Goal: Task Accomplishment & Management: Manage account settings

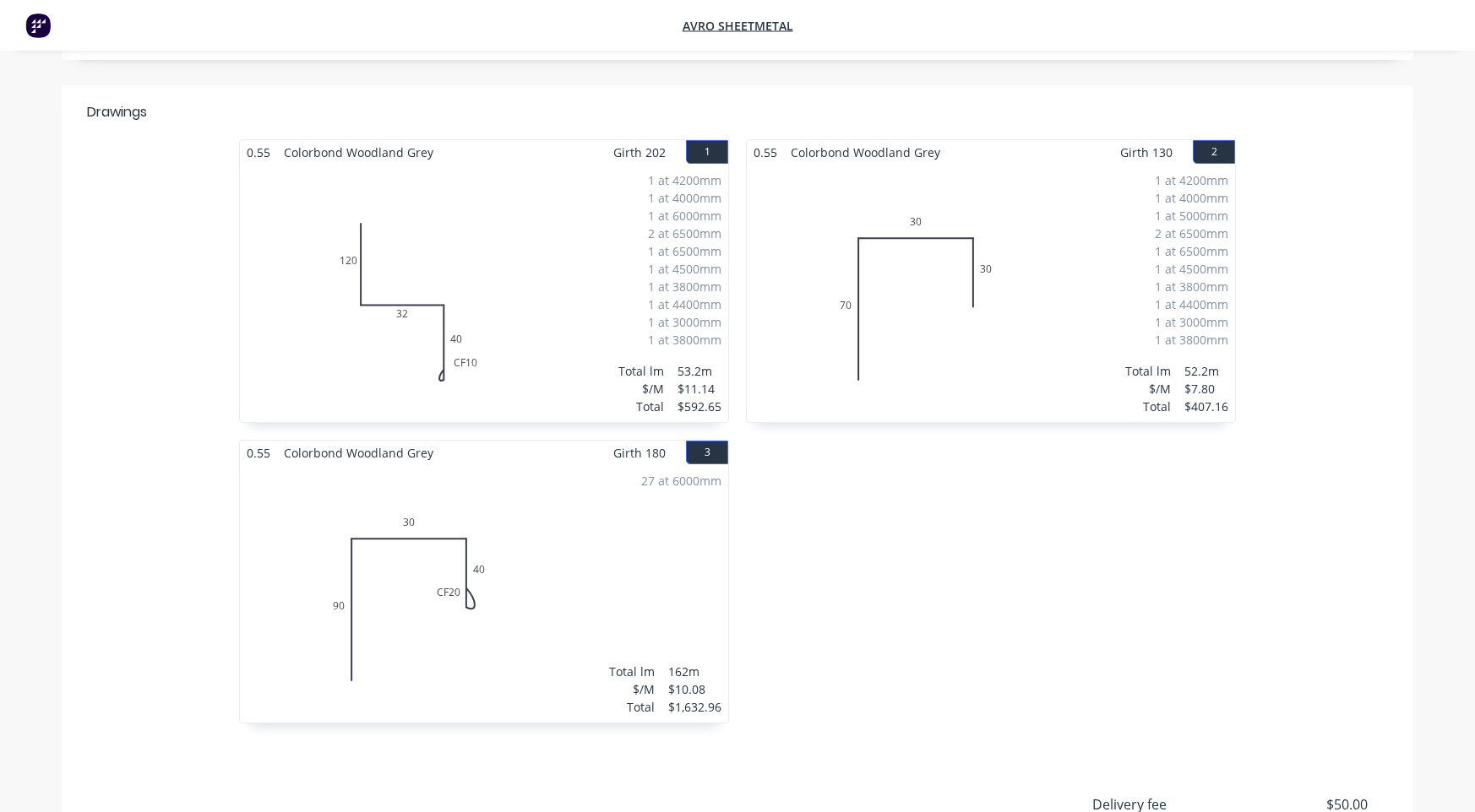
scroll to position [338, 0]
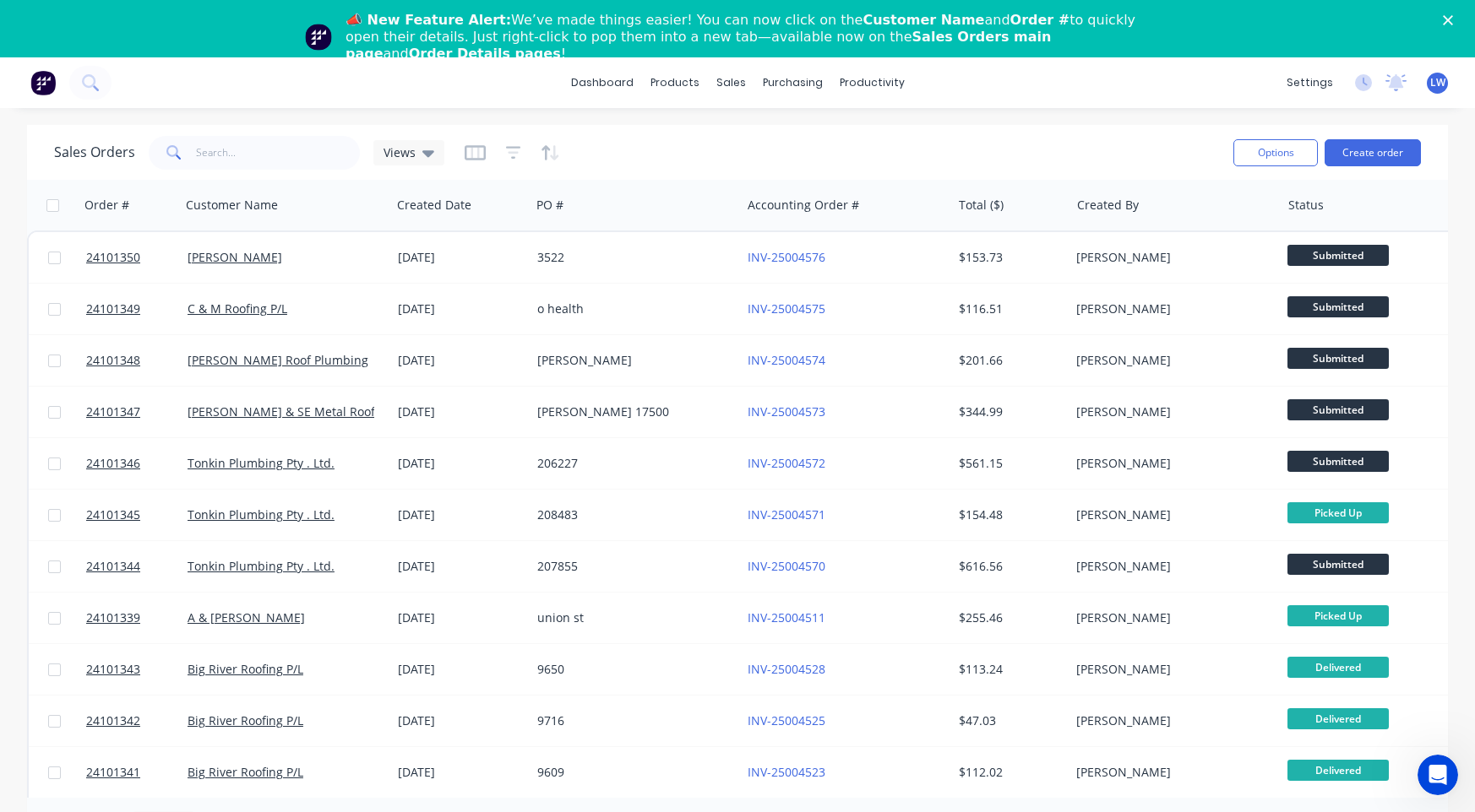
click at [1454, 15] on div "📣 New Feature Alert: We’ve made things easier! You can now click on the Custome…" at bounding box center [737, 37] width 1475 height 61
click at [1453, 20] on icon "Close" at bounding box center [1447, 20] width 10 height 10
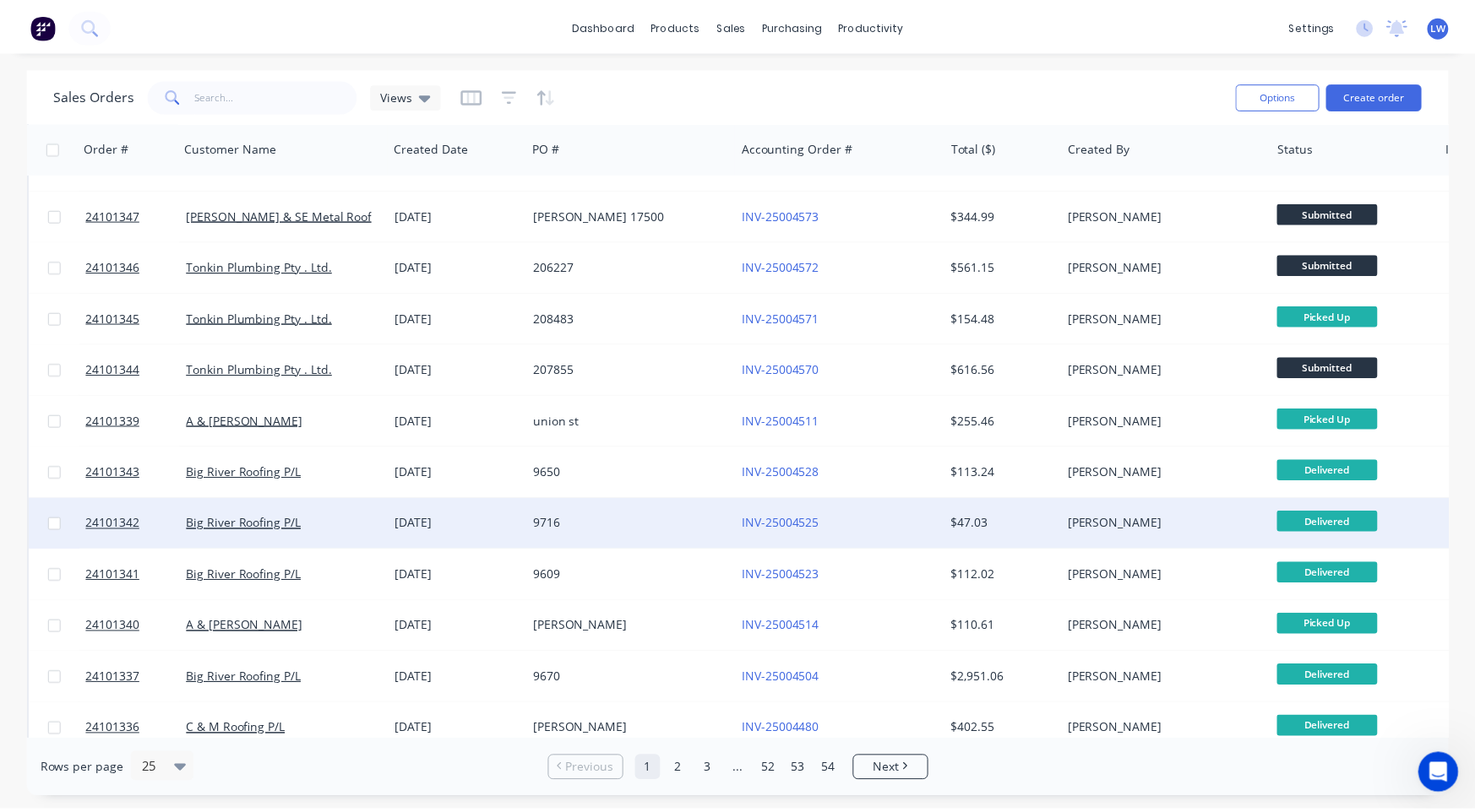
scroll to position [169, 0]
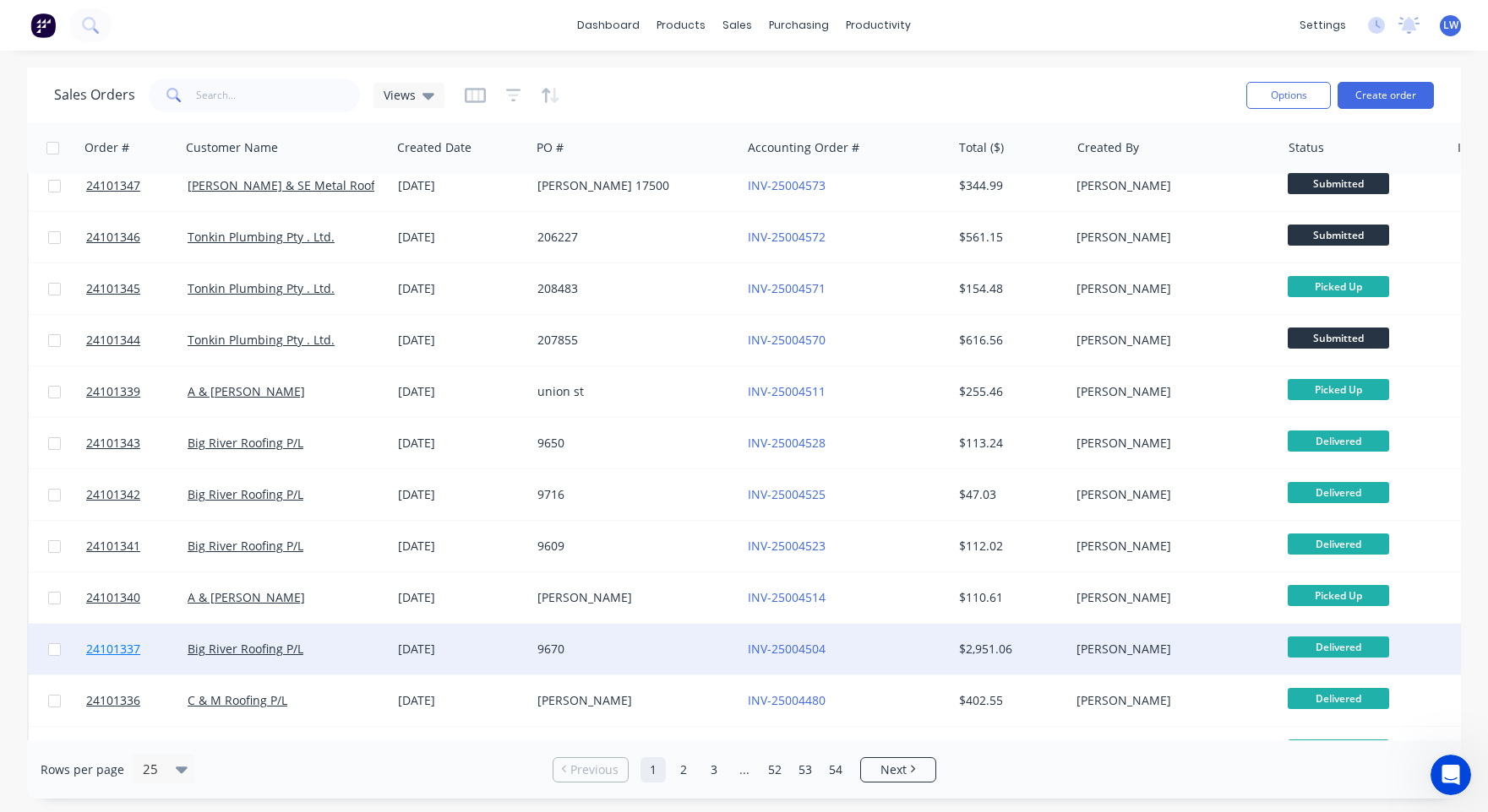
click at [120, 648] on span "24101337" at bounding box center [113, 650] width 54 height 17
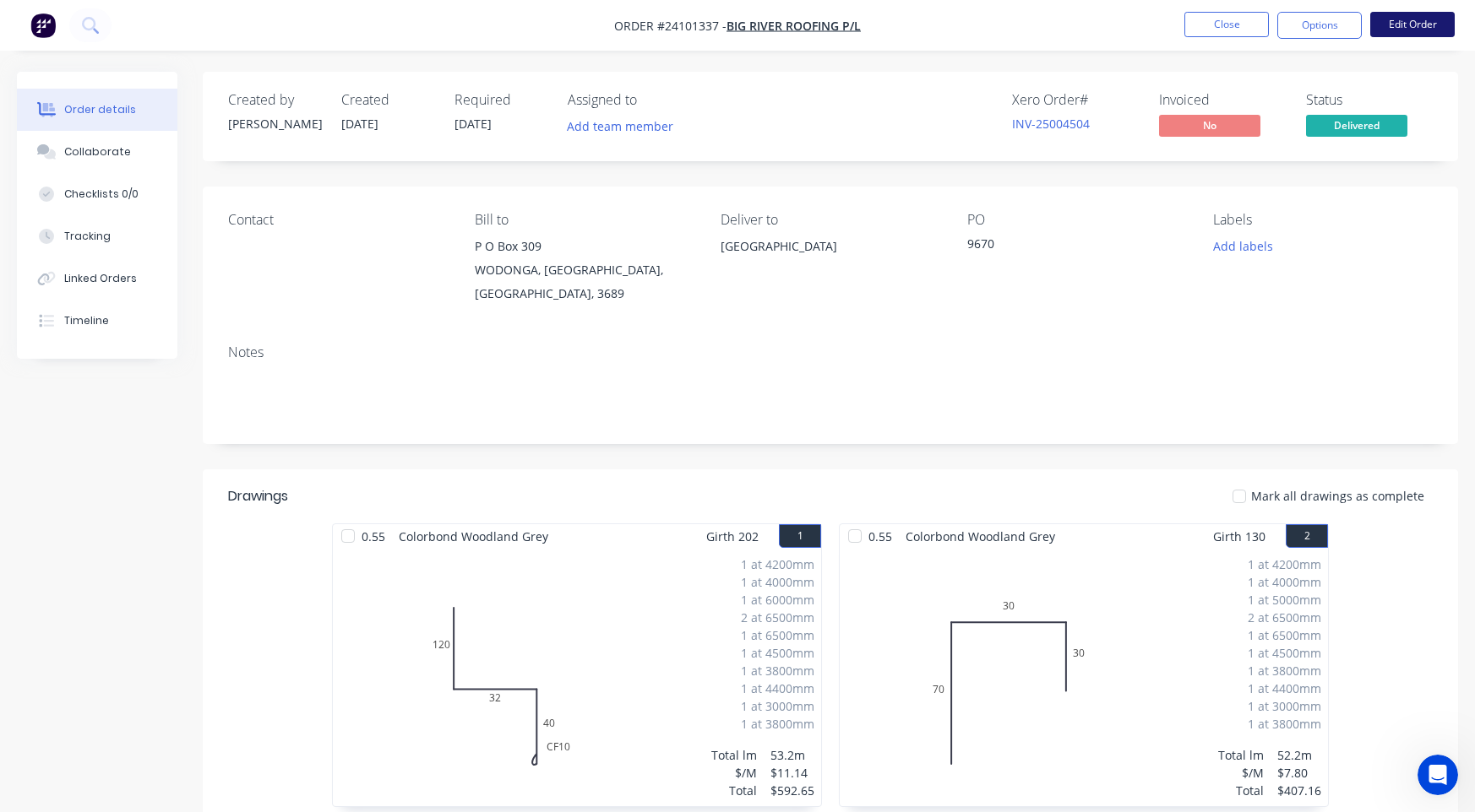
click at [1425, 21] on button "Edit Order" at bounding box center [1411, 24] width 85 height 26
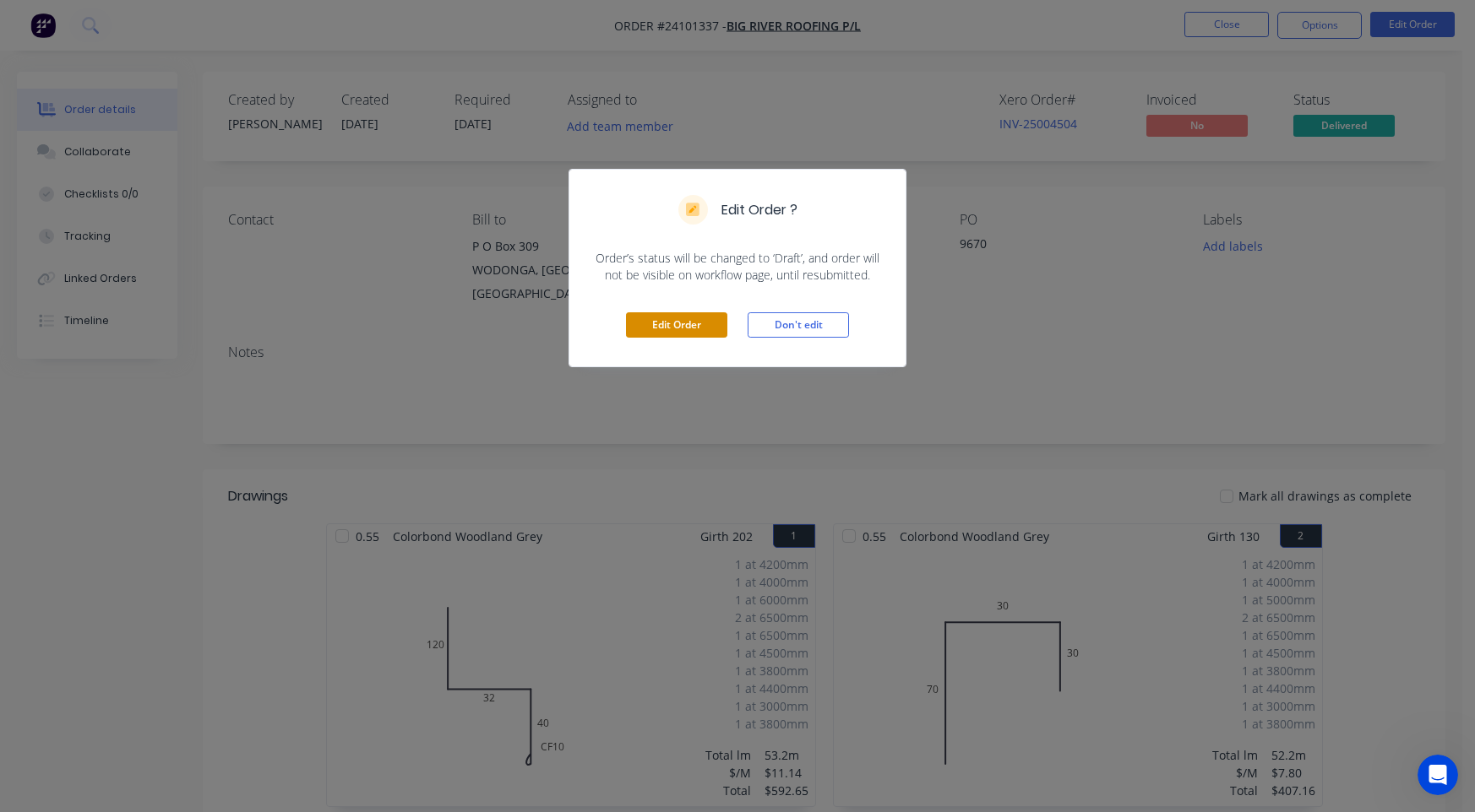
click at [660, 321] on button "Edit Order" at bounding box center [676, 325] width 102 height 26
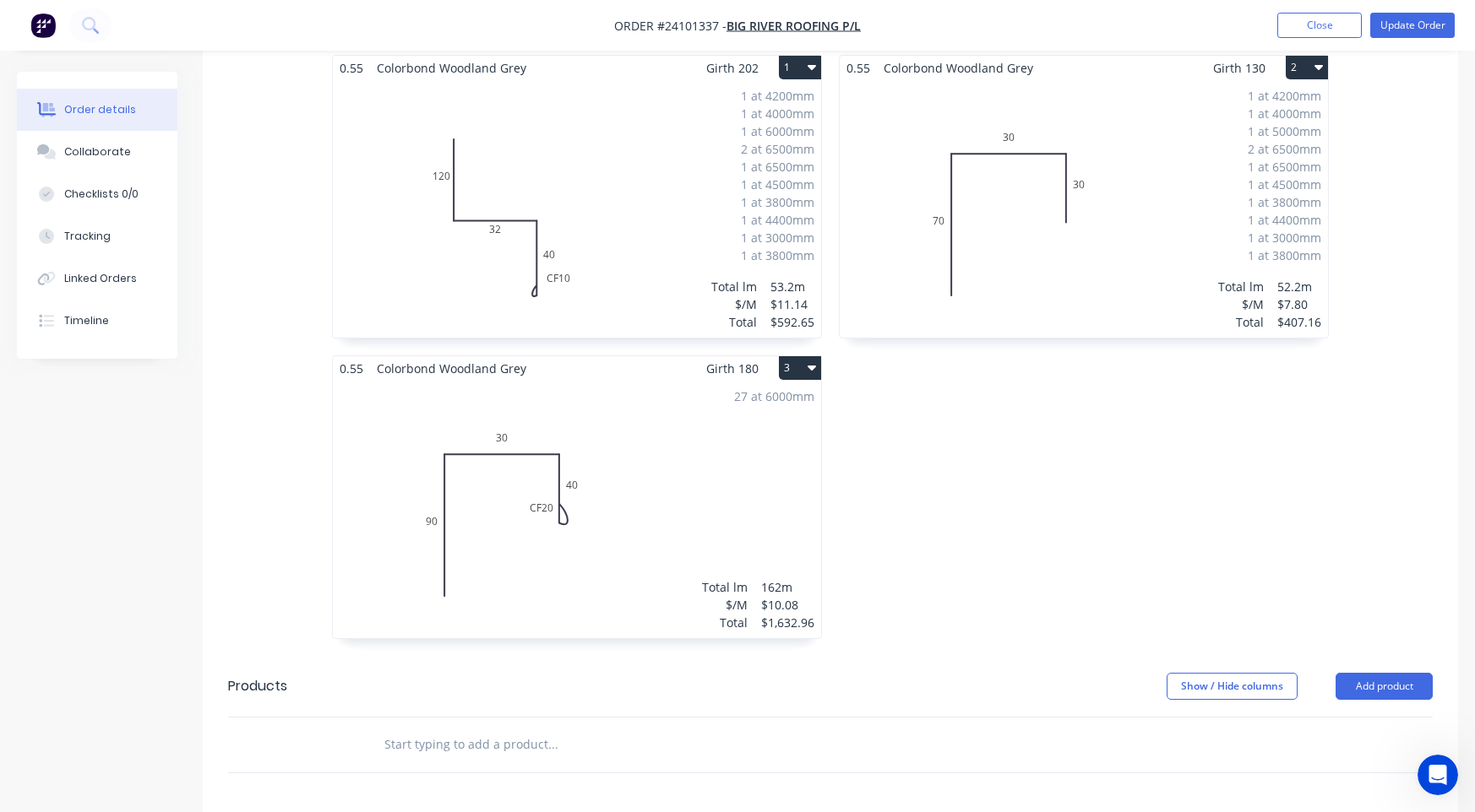
scroll to position [591, 0]
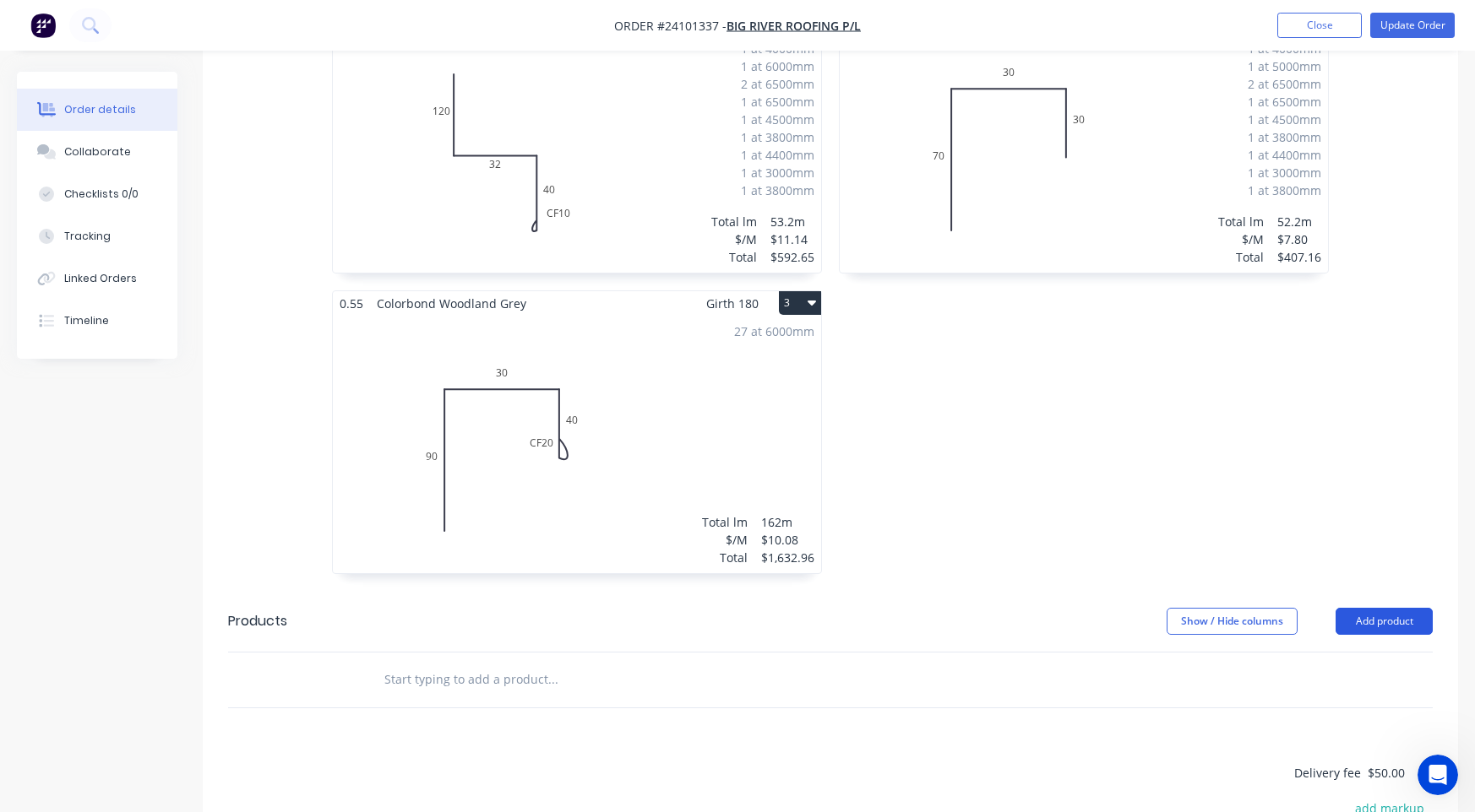
click at [1381, 608] on button "Add product" at bounding box center [1384, 621] width 97 height 27
click at [1054, 393] on div "0.55 Colorbond Woodland Grey Girth 130 2 0 70 30 30 0 70 30 30 1 at 4200mm 1 at…" at bounding box center [1084, 290] width 507 height 601
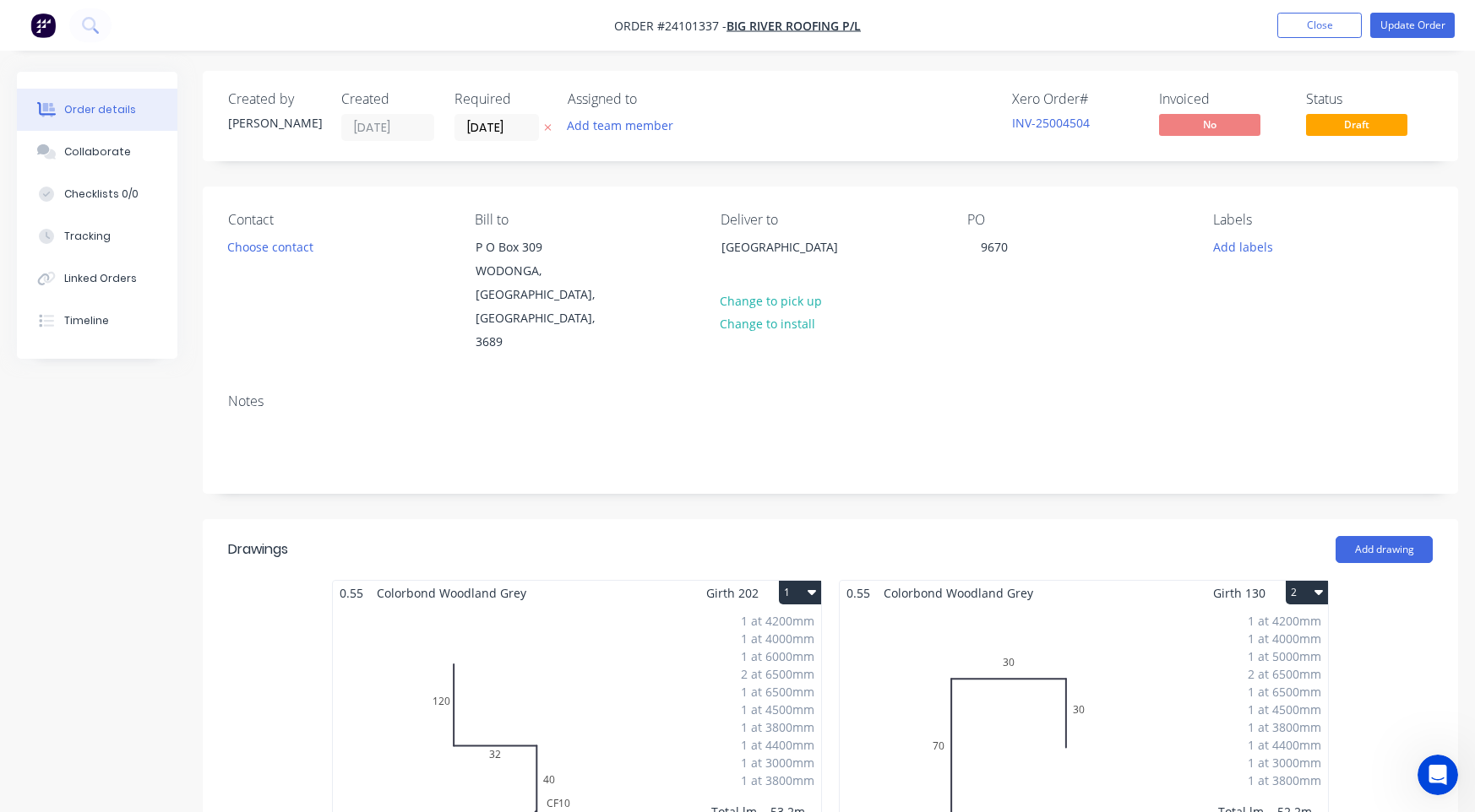
scroll to position [0, 0]
click at [1366, 538] on button "Add drawing" at bounding box center [1384, 551] width 97 height 27
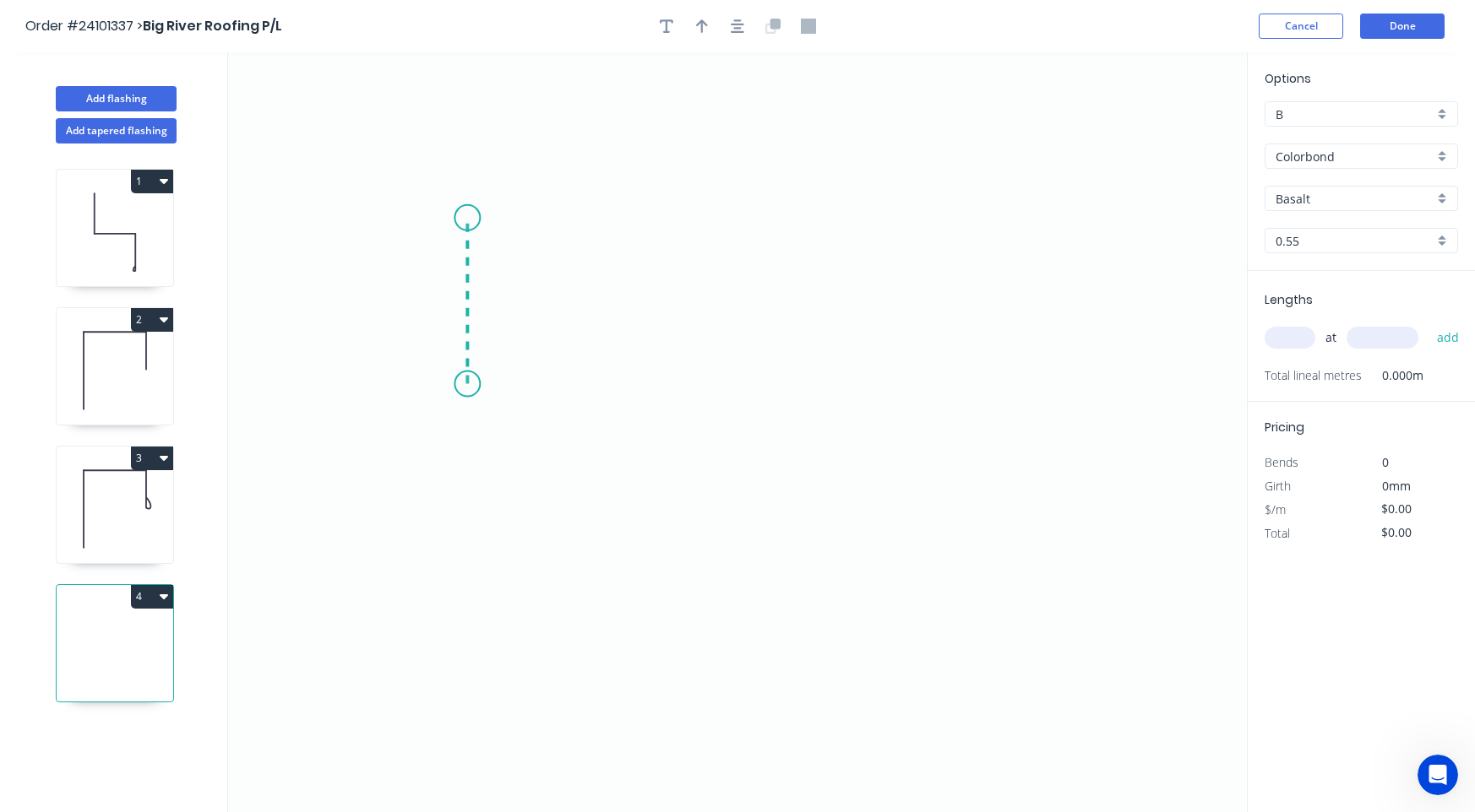
drag, startPoint x: 467, startPoint y: 385, endPoint x: 469, endPoint y: 217, distance: 168.0
click at [469, 217] on icon "0" at bounding box center [737, 432] width 1018 height 760
drag, startPoint x: 469, startPoint y: 217, endPoint x: 804, endPoint y: 213, distance: 335.0
click at [804, 213] on icon "0 ?" at bounding box center [737, 432] width 1018 height 760
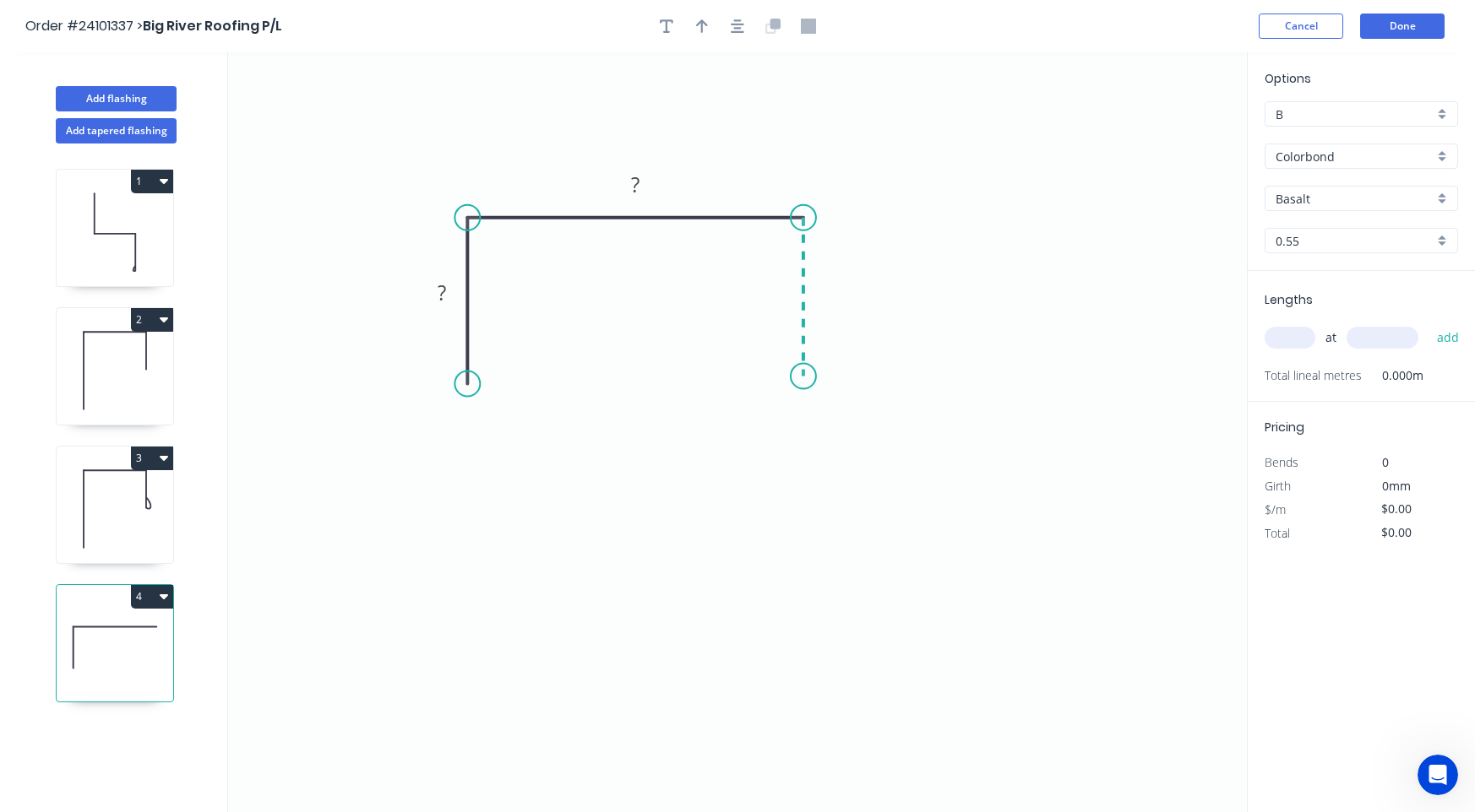
drag, startPoint x: 804, startPoint y: 213, endPoint x: 803, endPoint y: 377, distance: 164.0
click at [803, 377] on icon "0 ? ?" at bounding box center [737, 432] width 1018 height 760
click at [803, 377] on circle at bounding box center [803, 376] width 26 height 26
click at [1341, 199] on input "Basalt" at bounding box center [1354, 198] width 158 height 18
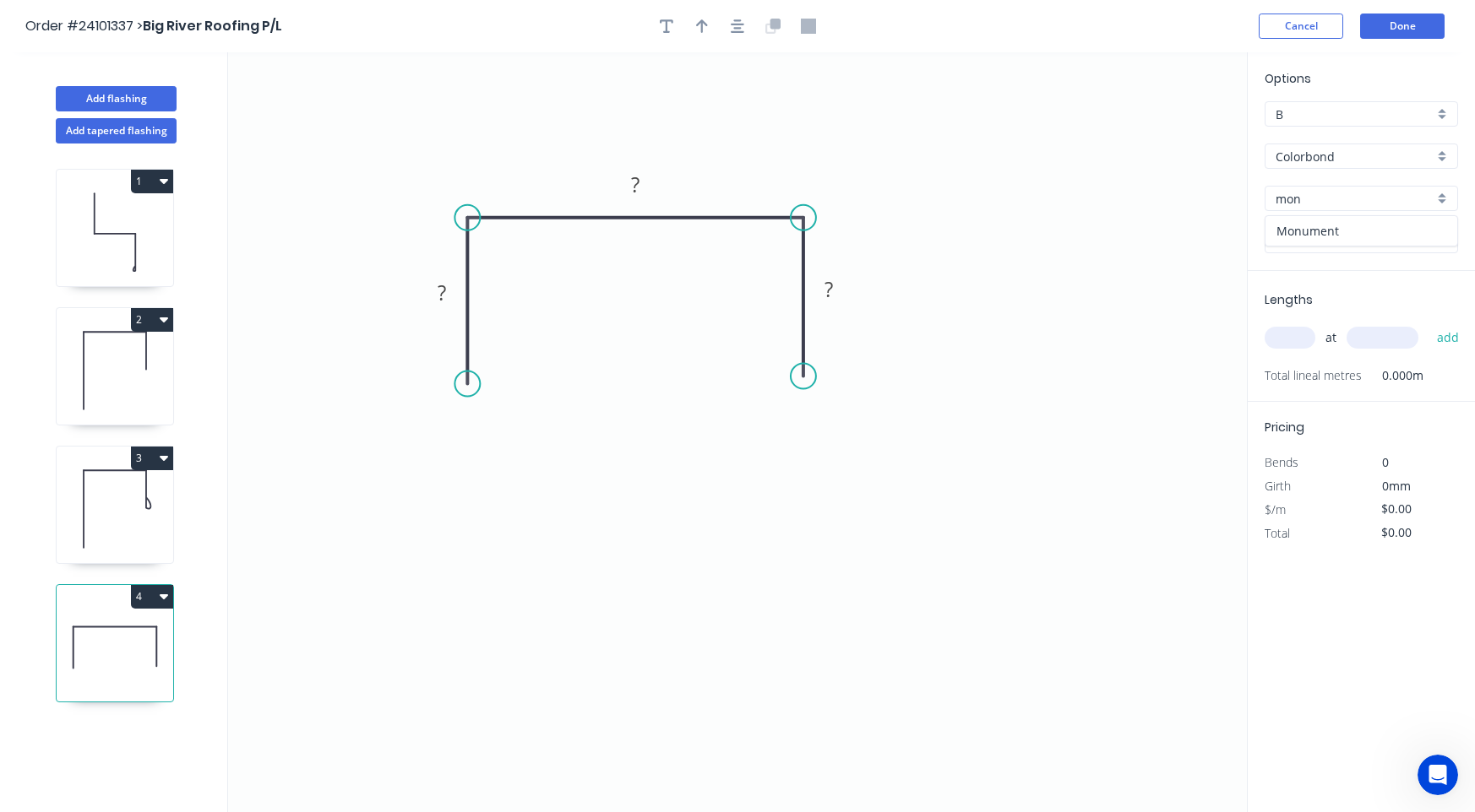
click at [1338, 237] on div "Monument" at bounding box center [1361, 231] width 192 height 29
type input "Monument"
click at [444, 290] on tspan "?" at bounding box center [442, 292] width 9 height 28
click at [636, 176] on tspan "?" at bounding box center [634, 184] width 9 height 28
click at [835, 285] on rect at bounding box center [829, 290] width 34 height 24
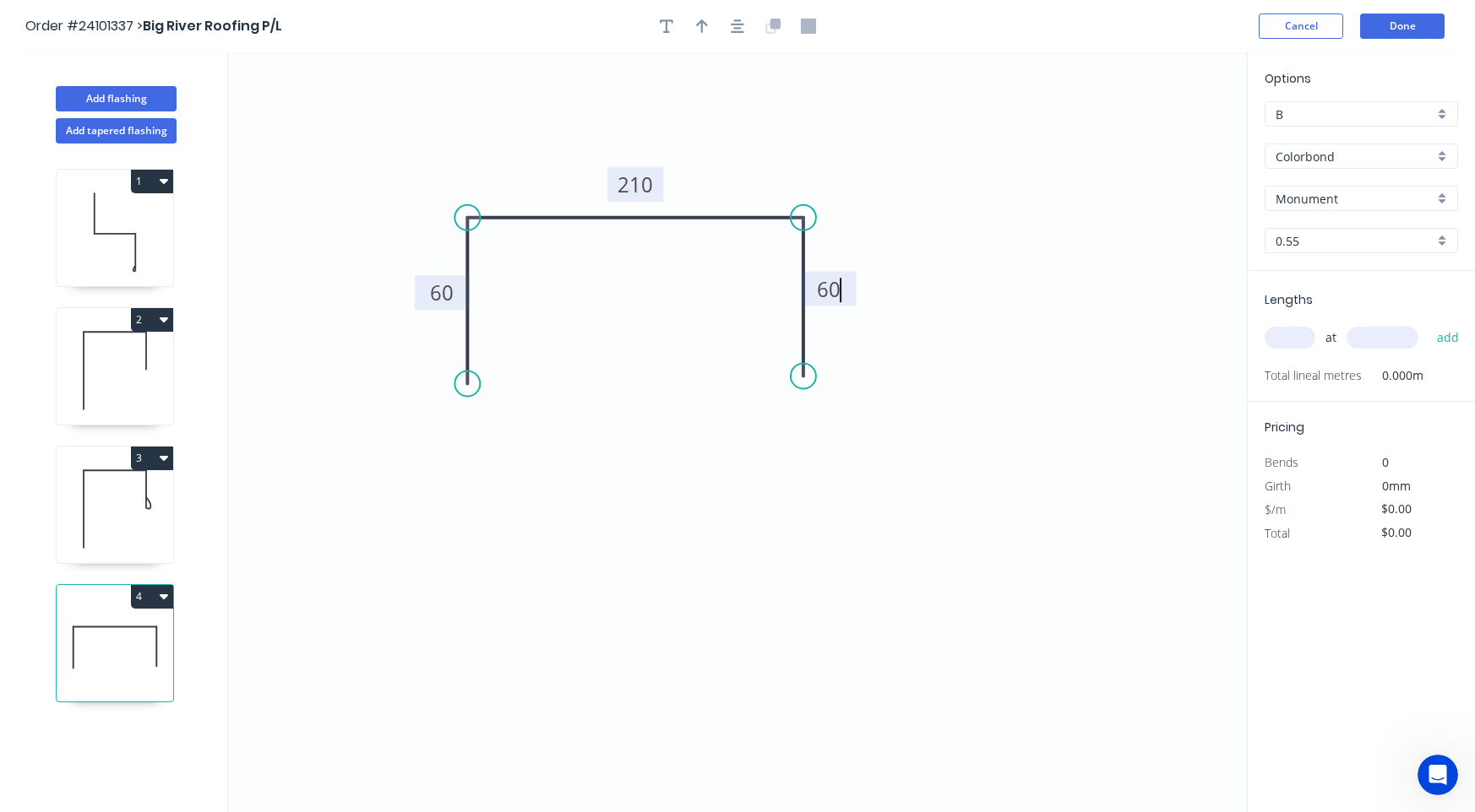
click at [1285, 340] on input "text" at bounding box center [1289, 337] width 50 height 22
type input "$13.11"
type input "2"
type input "1500"
click at [1451, 334] on button "add" at bounding box center [1448, 338] width 40 height 28
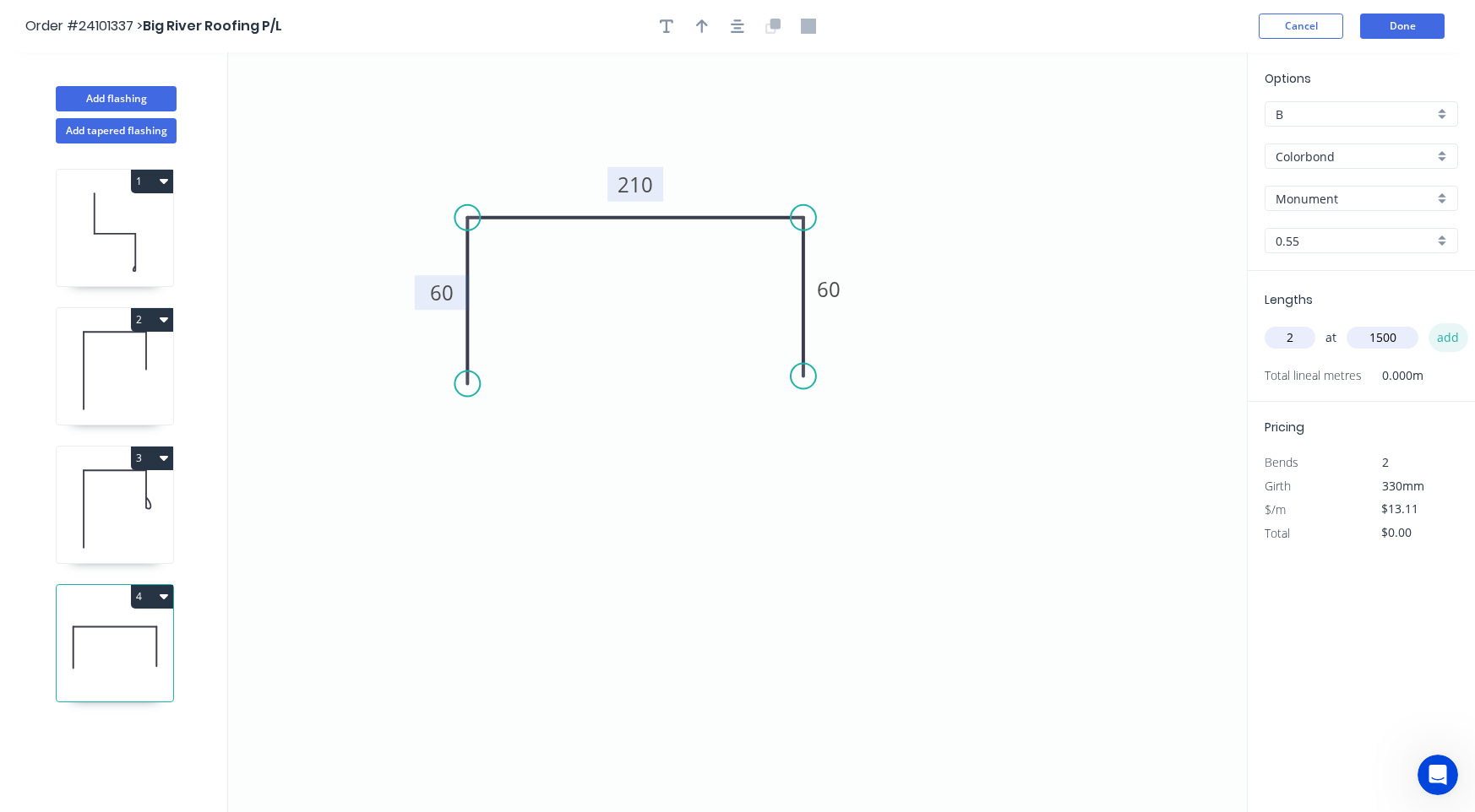
type input "$39.33"
type input "7"
type input "1200"
click at [1442, 340] on button "add" at bounding box center [1448, 338] width 40 height 28
type input "$149.45"
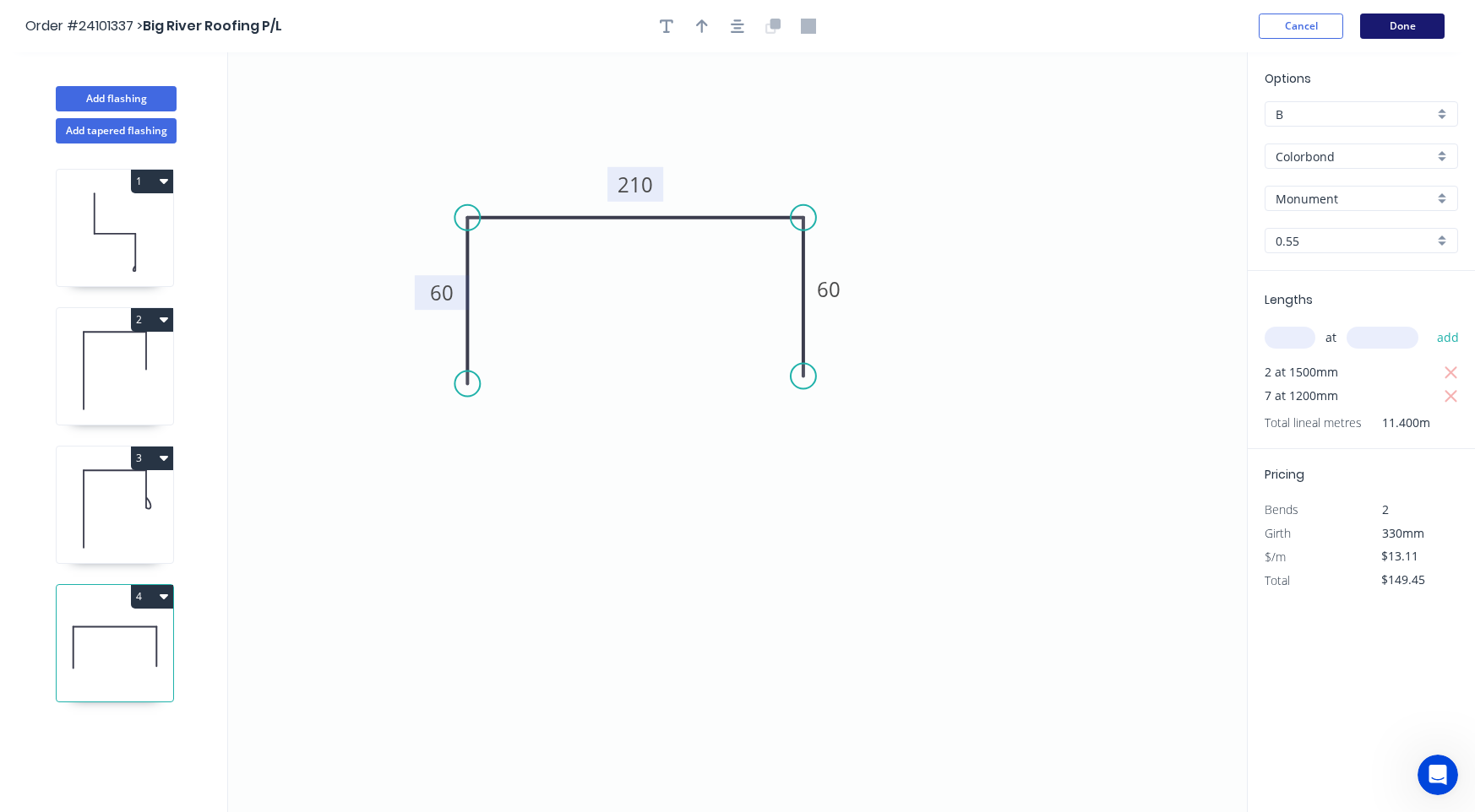
click at [1407, 30] on button "Done" at bounding box center [1402, 26] width 85 height 26
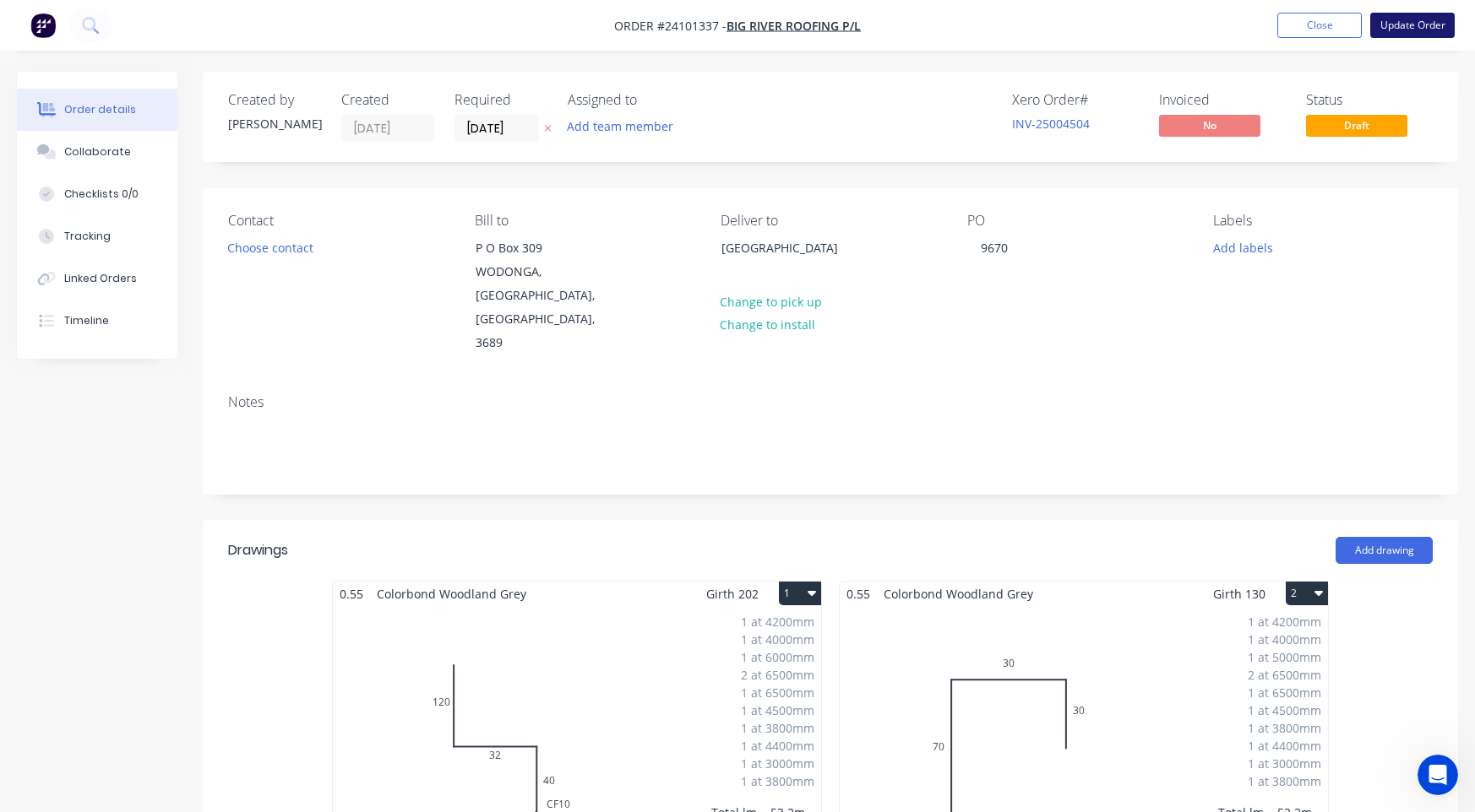
click at [1410, 27] on button "Update Order" at bounding box center [1411, 25] width 85 height 26
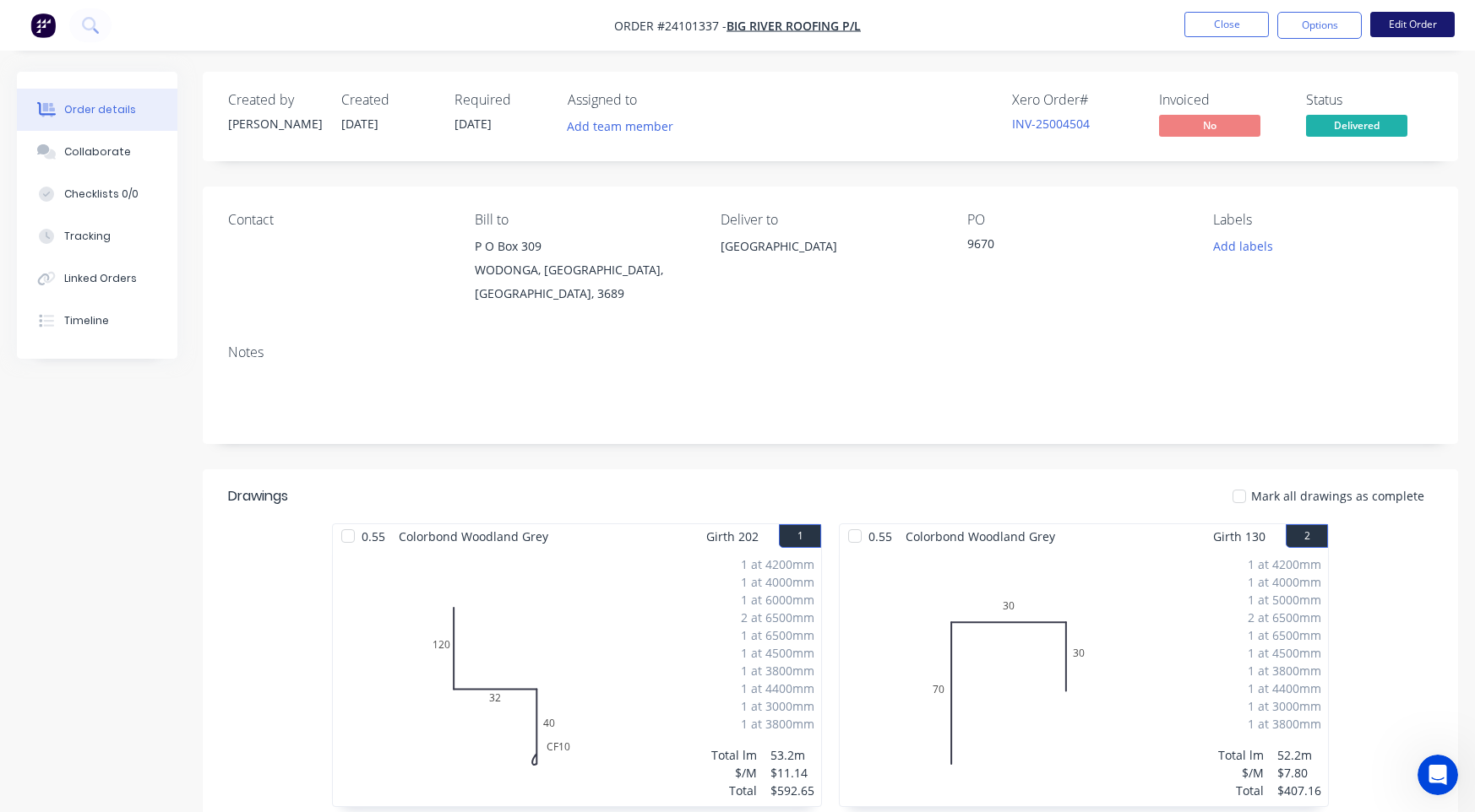
click at [1424, 22] on button "Edit Order" at bounding box center [1411, 24] width 85 height 26
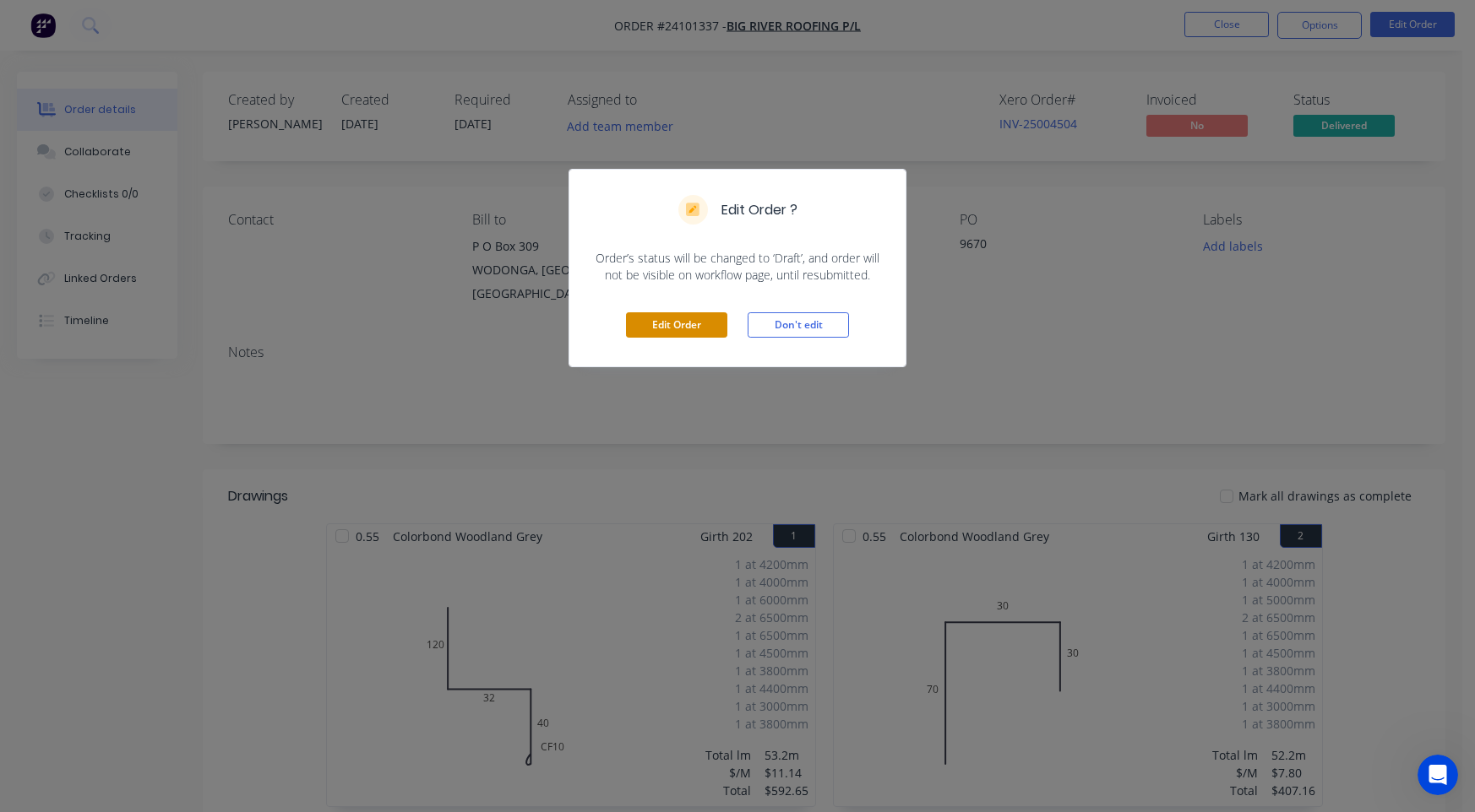
click at [691, 317] on button "Edit Order" at bounding box center [676, 325] width 102 height 26
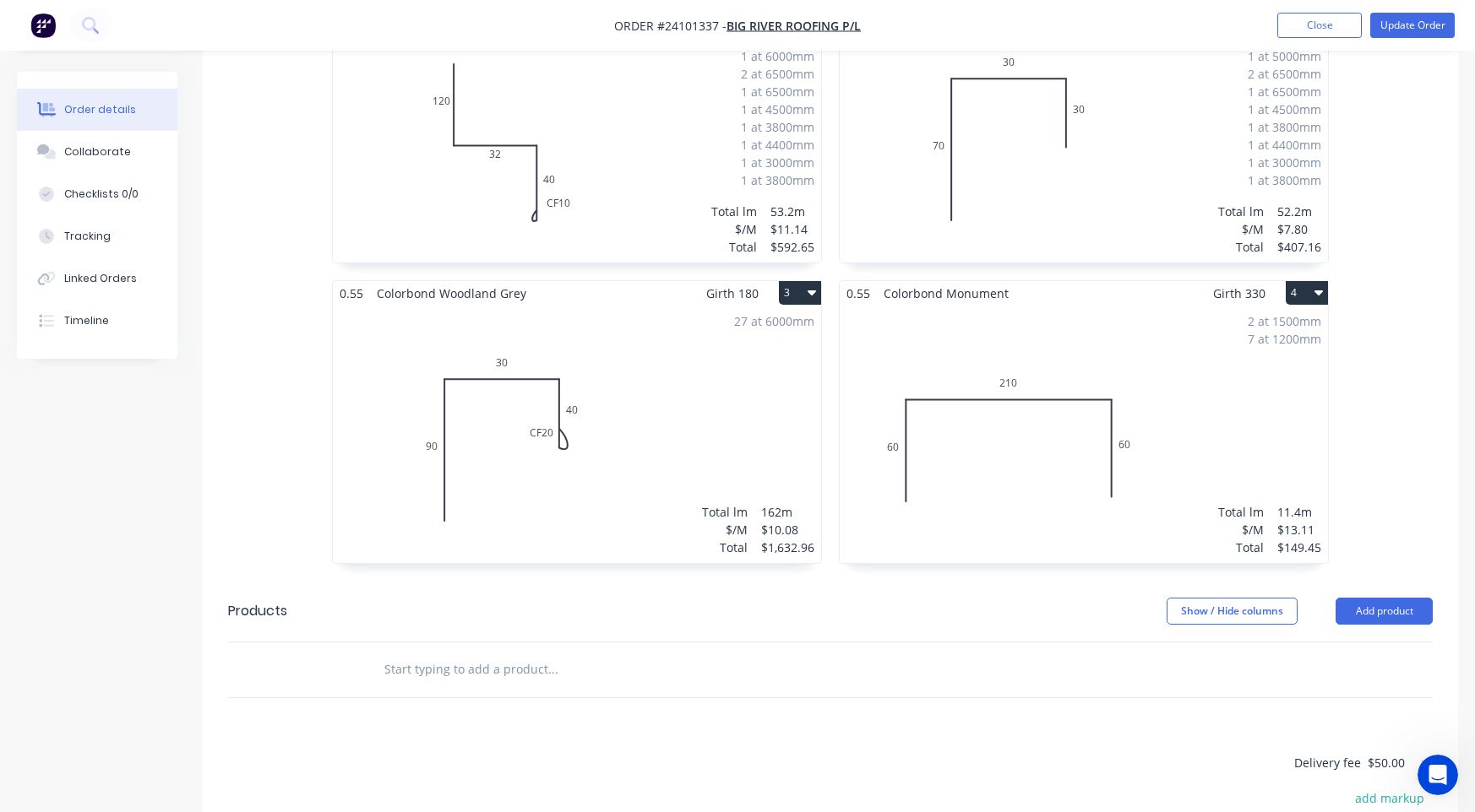
scroll to position [591, 0]
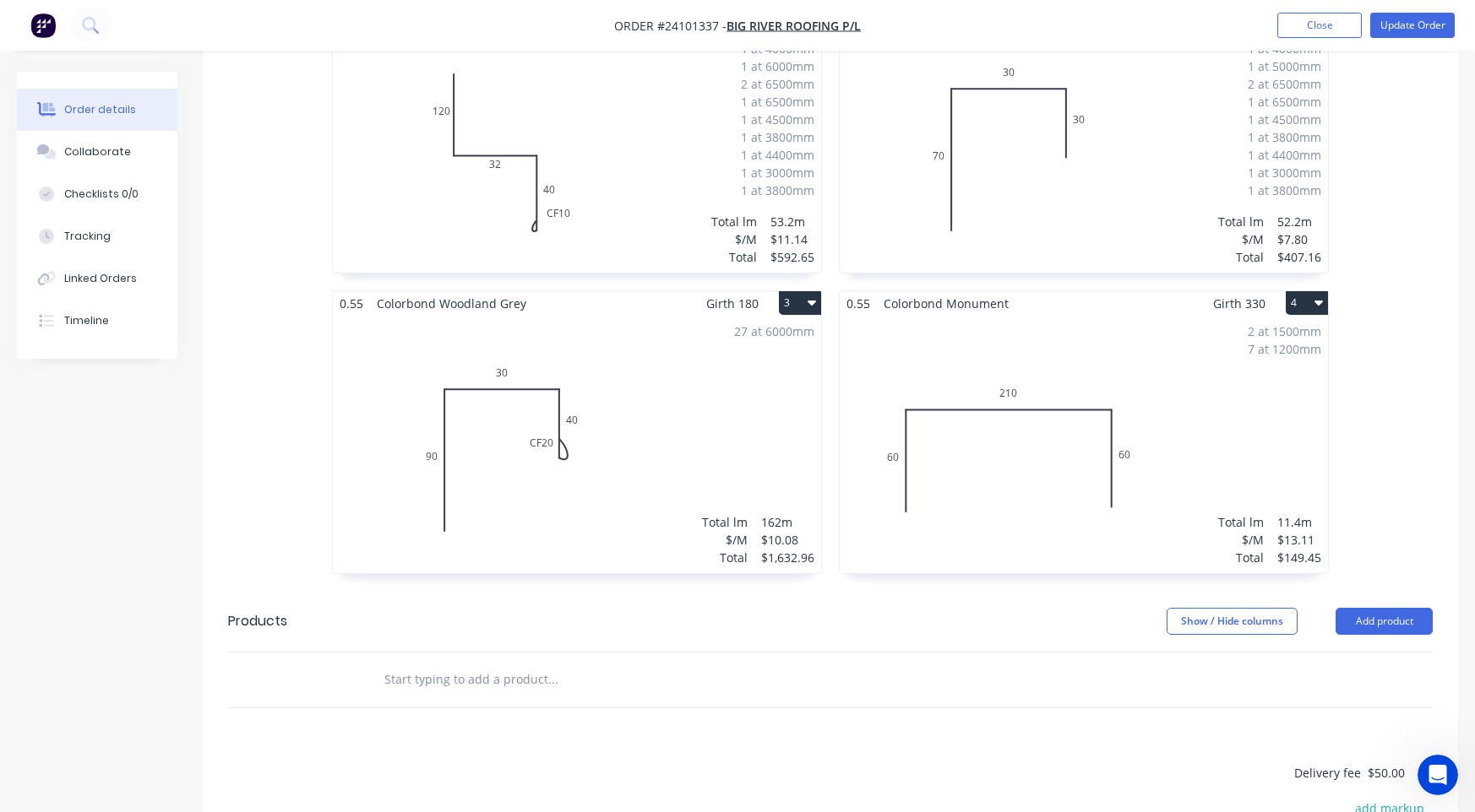
click at [969, 292] on span "Colorbond Monument" at bounding box center [946, 304] width 139 height 25
click at [1132, 330] on div "2 at 1500mm 7 at 1200mm Total lm $/M Total 11.4m $13.11 $149.45" at bounding box center [1084, 444] width 488 height 257
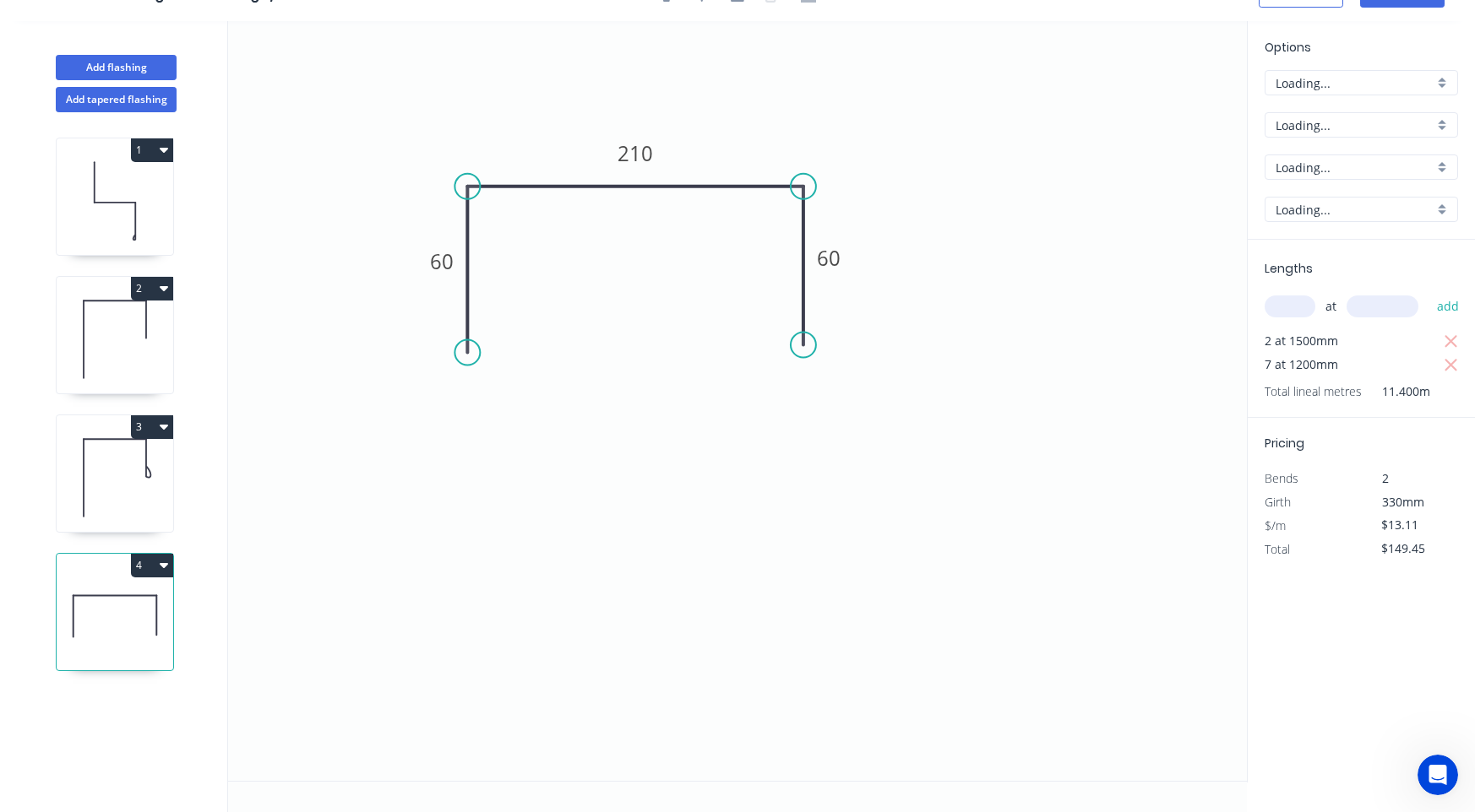
scroll to position [31, 0]
click at [1132, 330] on icon "0 60 210 60" at bounding box center [737, 401] width 1018 height 760
click at [1371, 172] on input "Monument" at bounding box center [1354, 167] width 158 height 18
click at [1363, 198] on div "Woodland Grey" at bounding box center [1361, 199] width 192 height 29
type input "Woodland Grey"
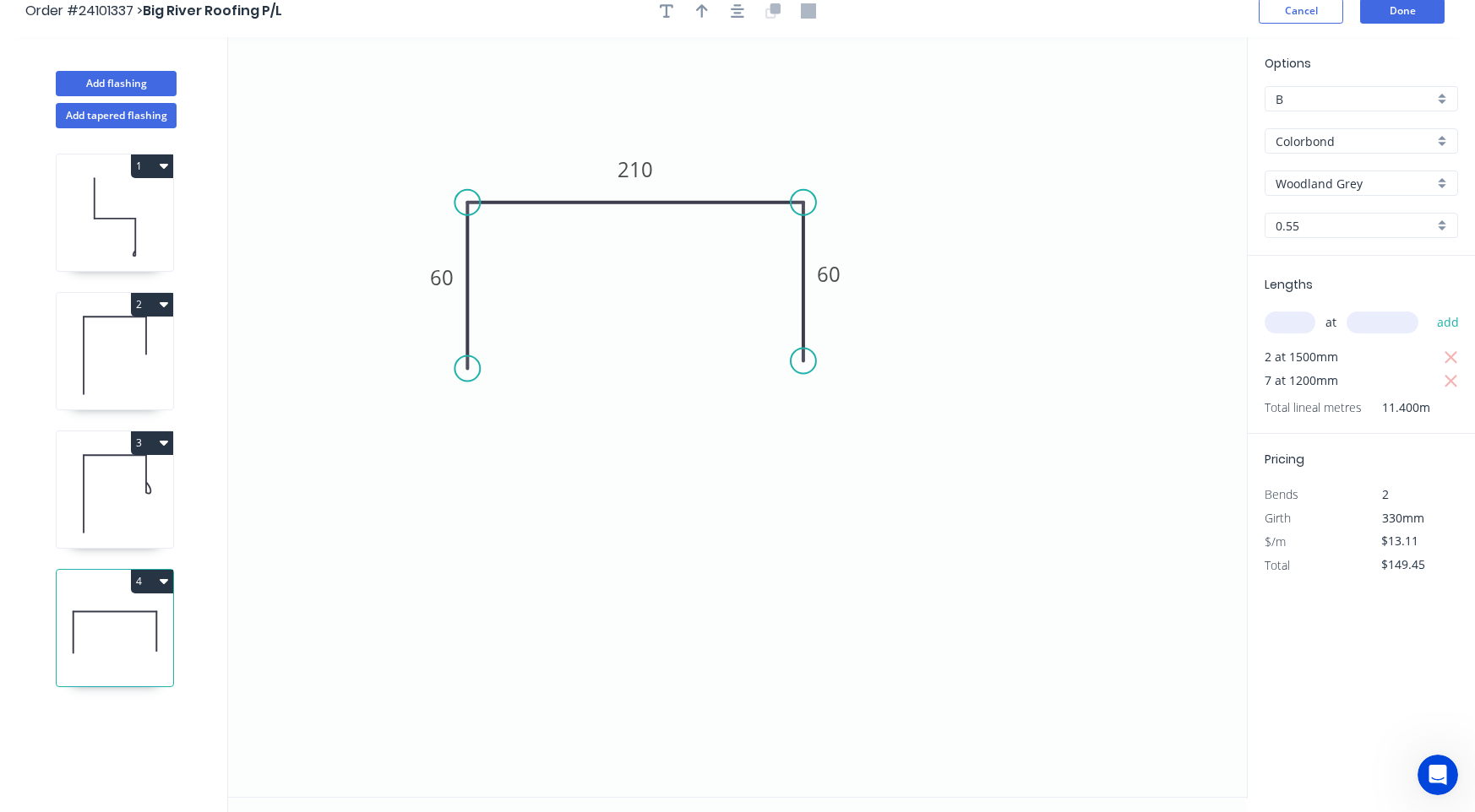
scroll to position [0, 0]
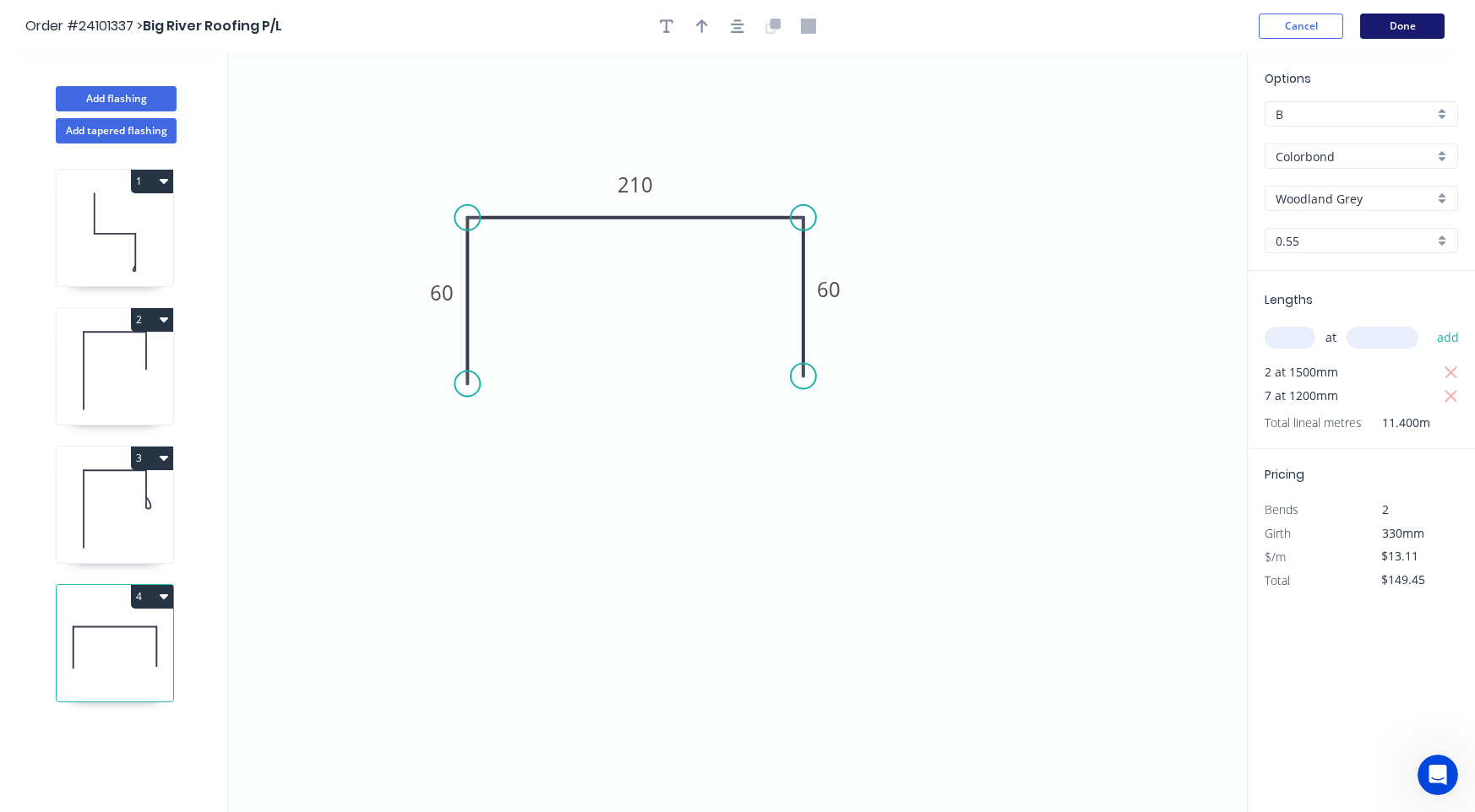
click at [1415, 25] on button "Done" at bounding box center [1402, 26] width 85 height 26
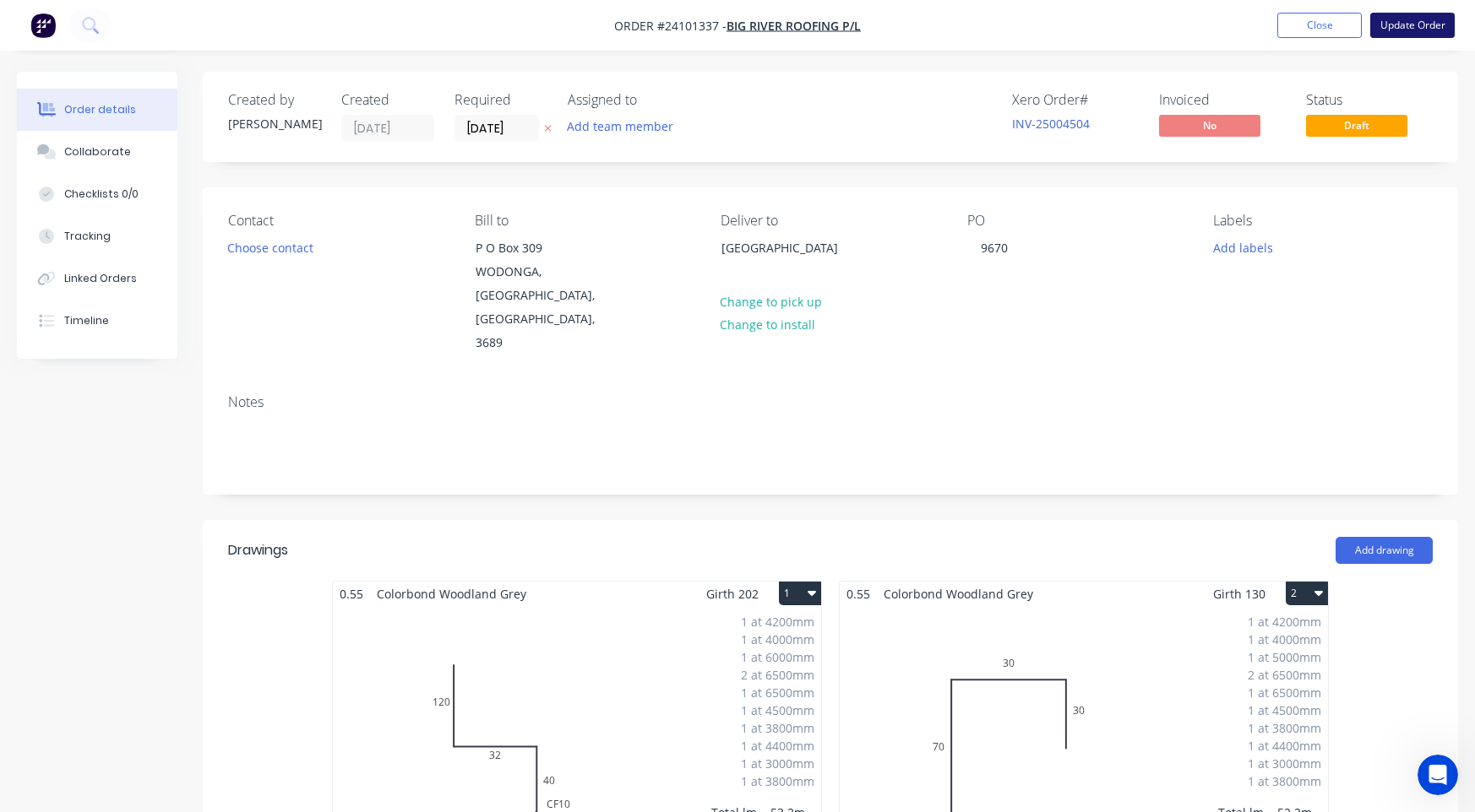
click at [1411, 25] on button "Update Order" at bounding box center [1411, 25] width 85 height 26
